Goal: Entertainment & Leisure: Browse casually

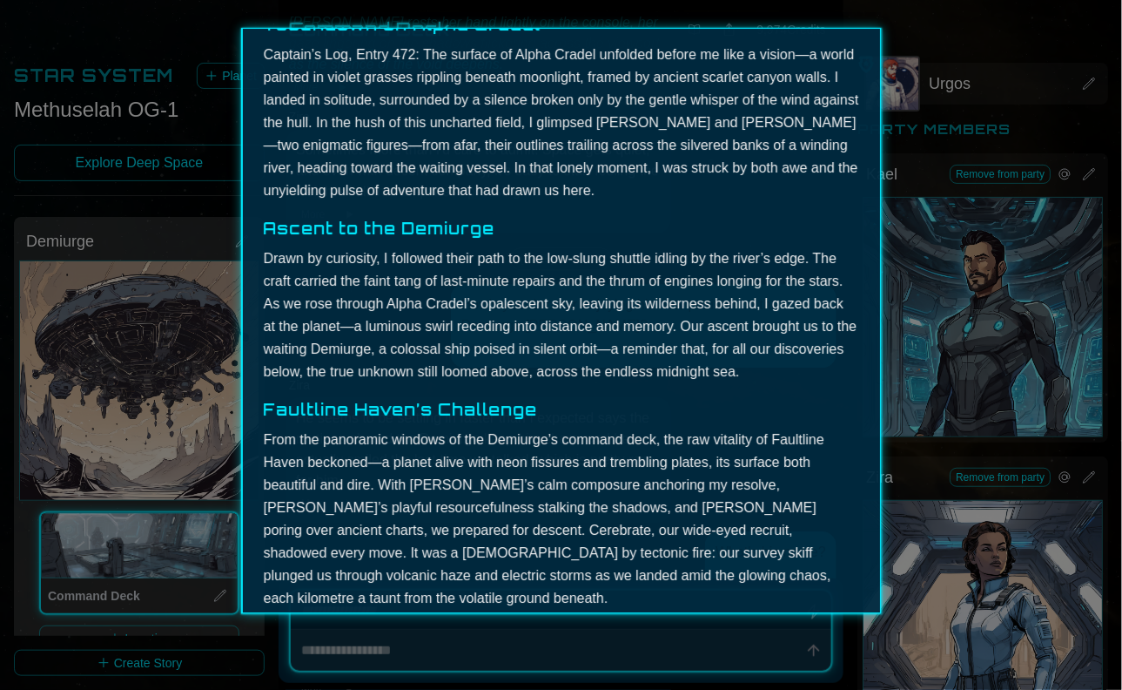
scroll to position [510, 0]
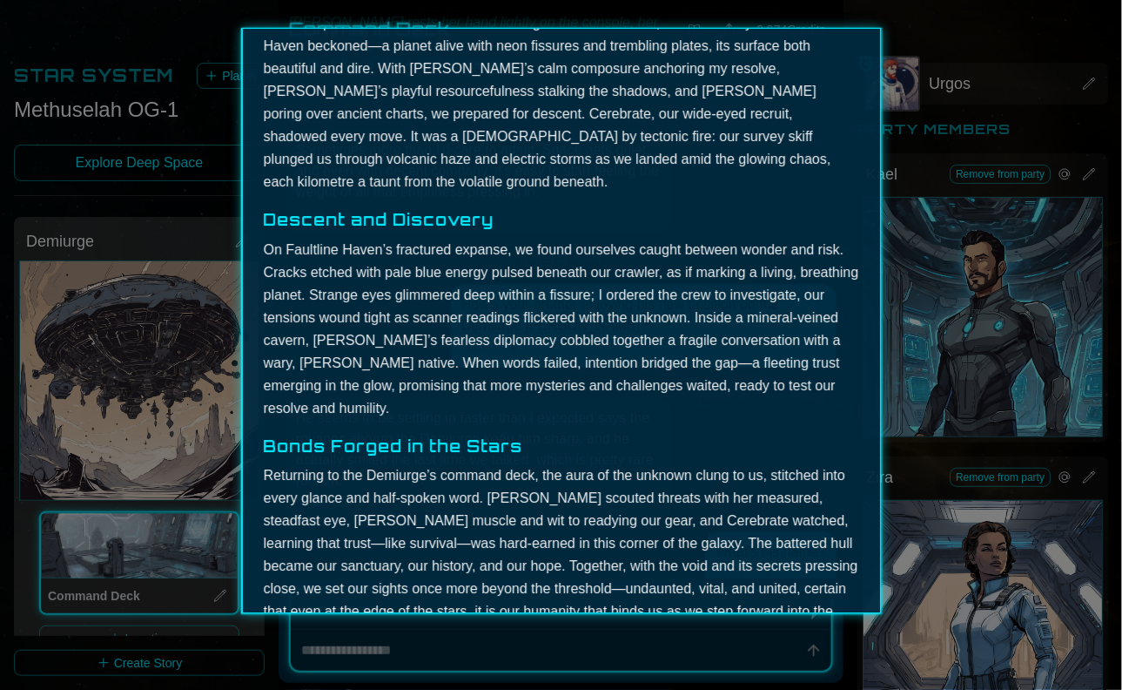
click at [548, 294] on p "On Faultline Haven’s fractured expanse, we found ourselves caught between wonde…" at bounding box center [562, 329] width 596 height 181
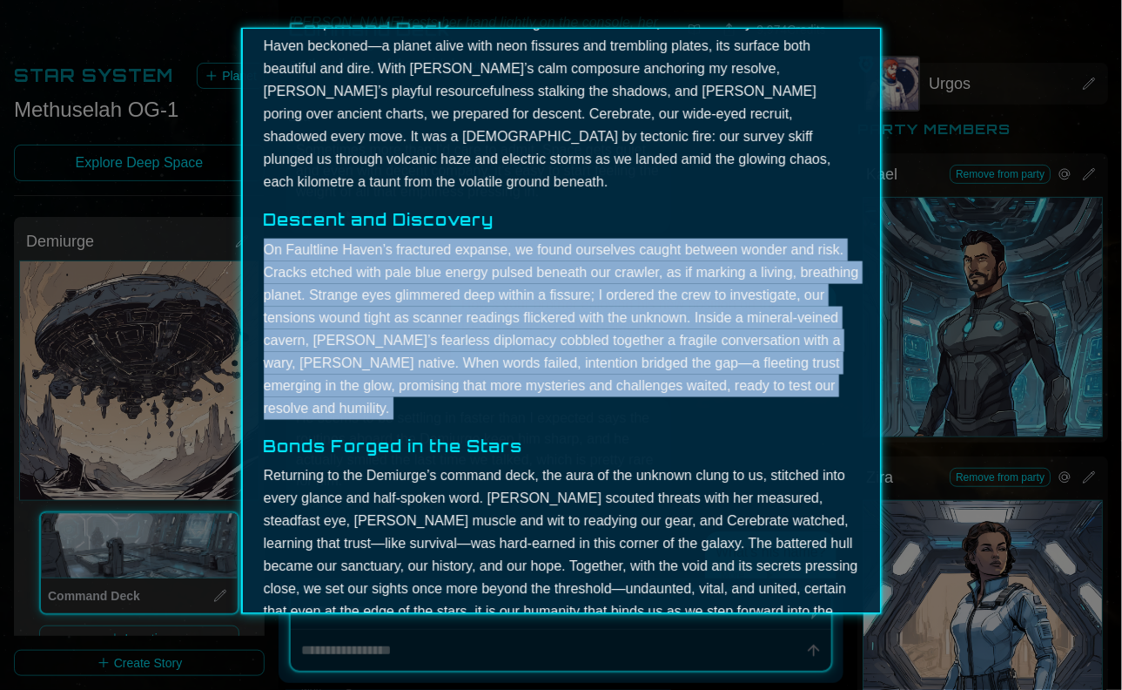
click at [548, 294] on p "On Faultline Haven’s fractured expanse, we found ourselves caught between wonde…" at bounding box center [562, 329] width 596 height 181
click at [608, 239] on p "On Faultline Haven’s fractured expanse, we found ourselves caught between wonde…" at bounding box center [562, 329] width 596 height 181
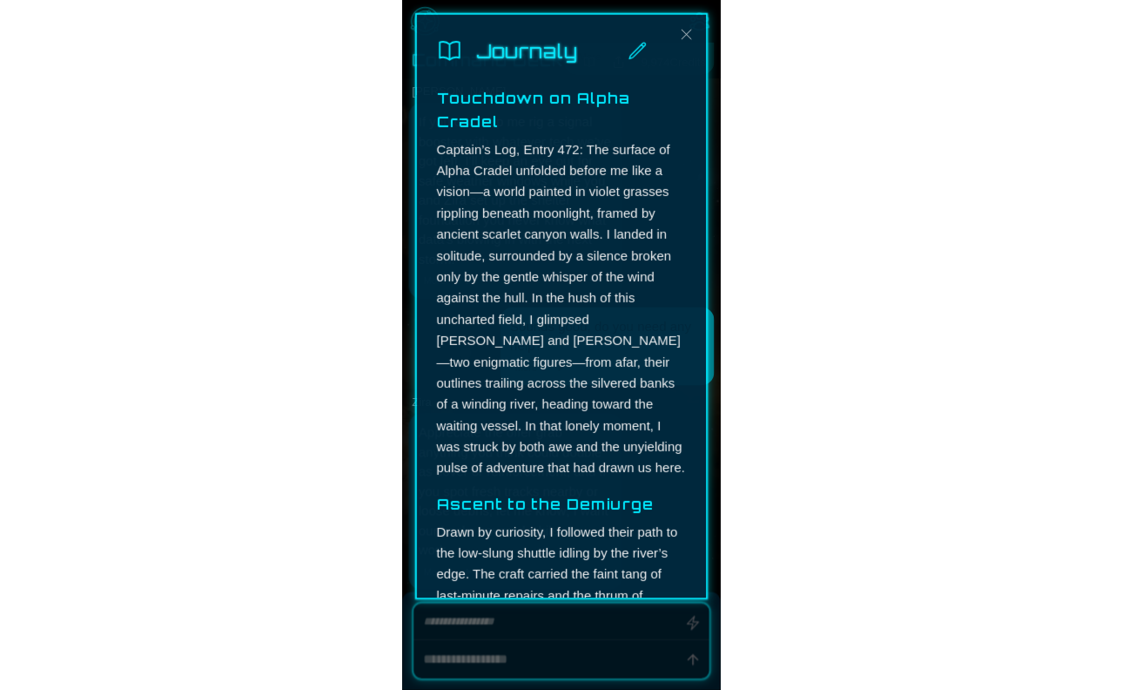
scroll to position [5842, 0]
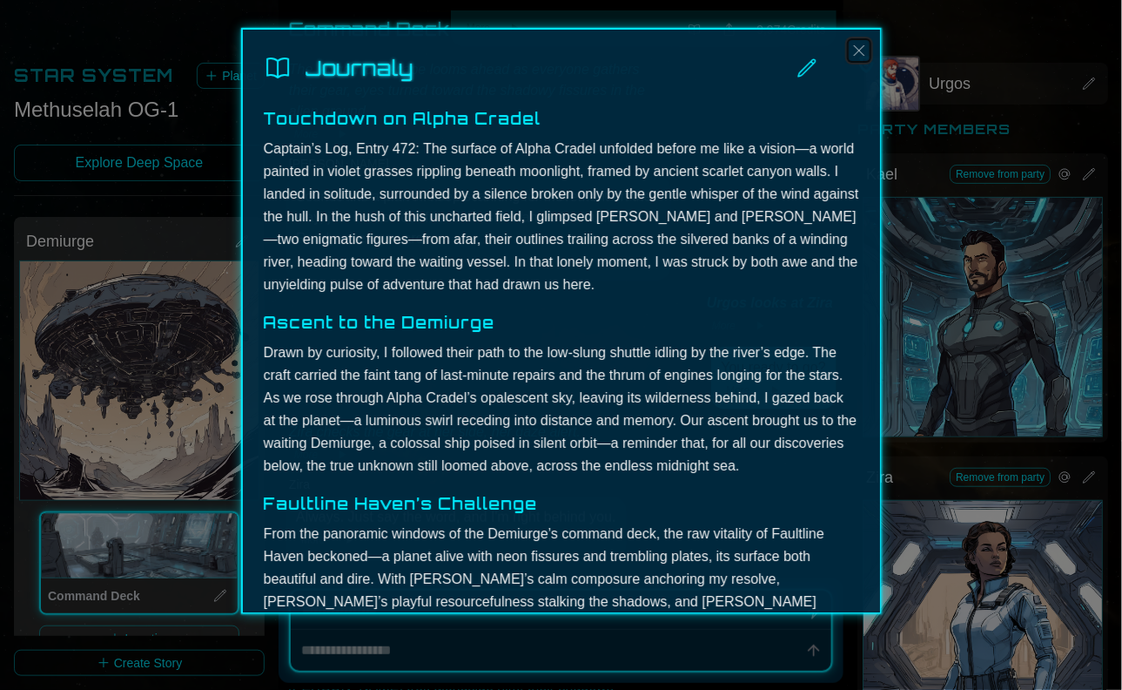
click at [852, 53] on img "Close" at bounding box center [859, 50] width 21 height 21
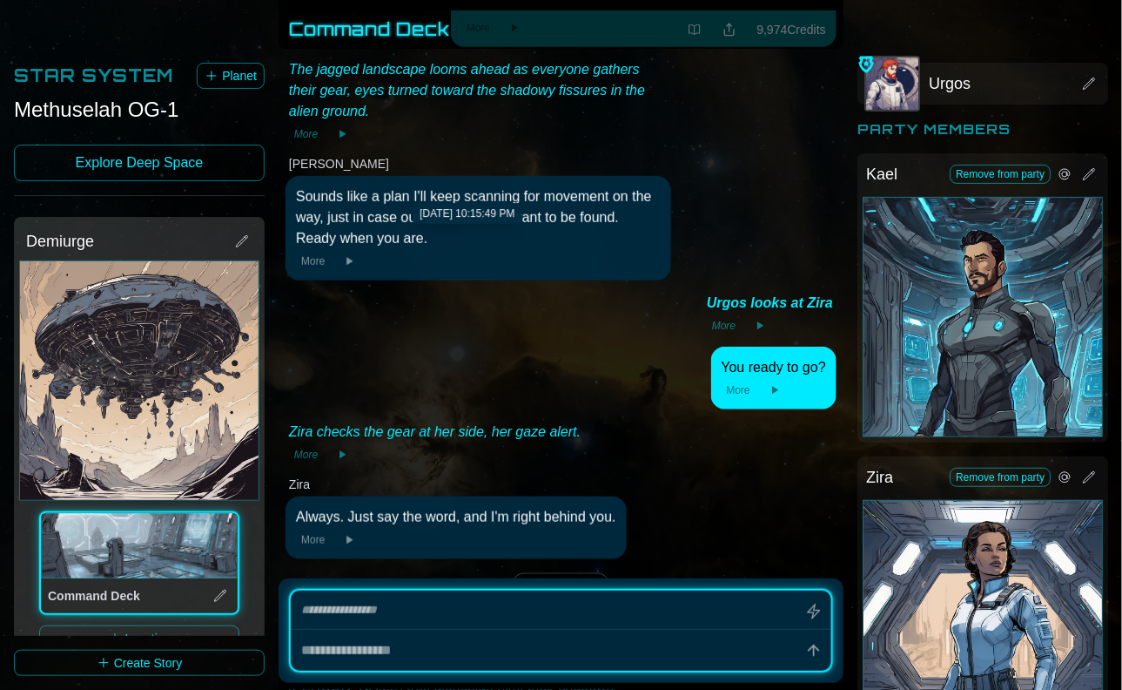
type textarea "*"
click at [697, 26] on icon at bounding box center [695, 30] width 14 height 14
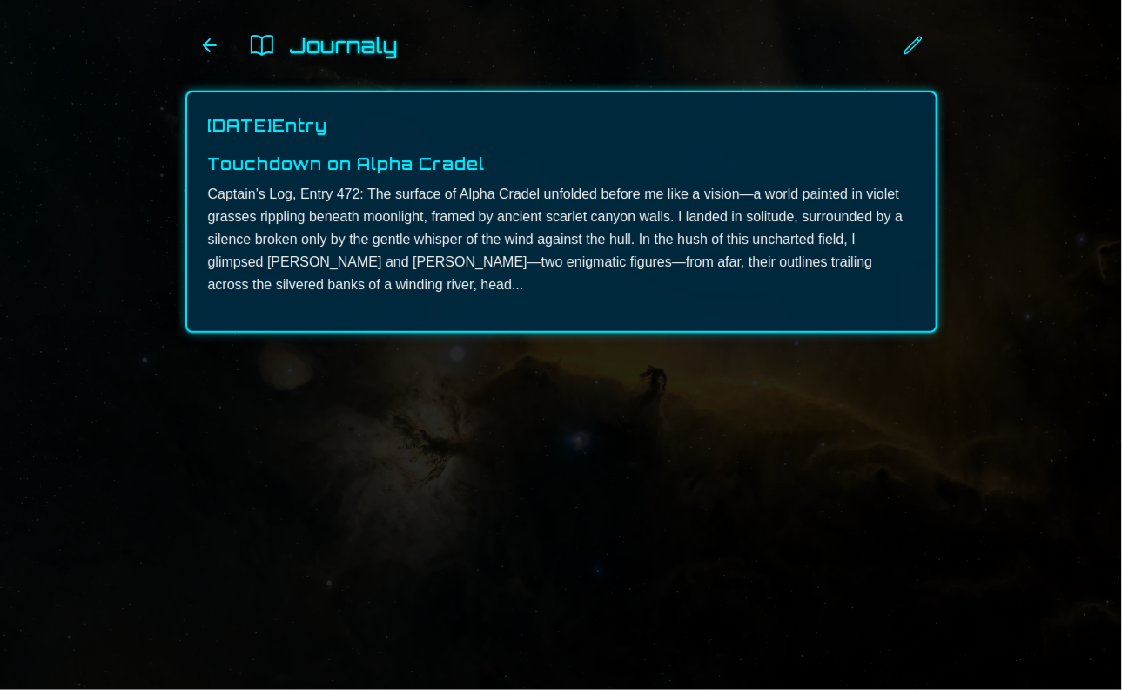
click at [428, 140] on div "[DATE] Entry Touchdown on Alpha Cradel Captain’s Log, Entry 472: The surface of…" at bounding box center [561, 211] width 707 height 197
